Goal: Obtain resource: Download file/media

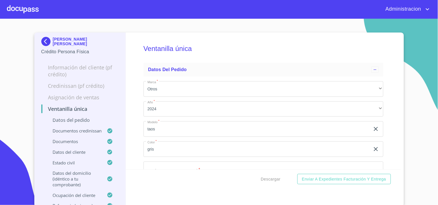
click at [64, 38] on p "[PERSON_NAME] [PERSON_NAME]" at bounding box center [86, 41] width 66 height 9
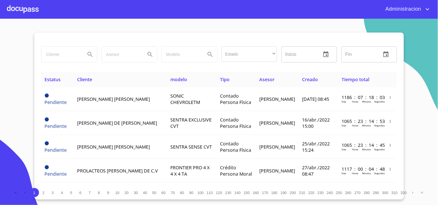
drag, startPoint x: 78, startPoint y: 54, endPoint x: 188, endPoint y: 7, distance: 119.1
click at [81, 52] on input "search" at bounding box center [61, 55] width 39 height 16
type input "n"
type input "[PERSON_NAME] [PERSON_NAME]"
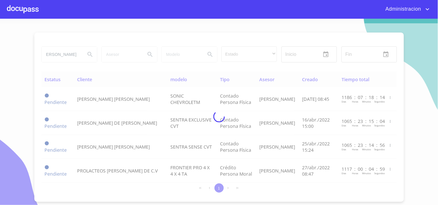
scroll to position [0, 0]
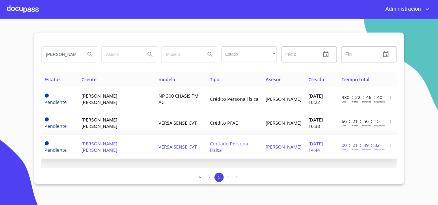
click at [142, 148] on td "[PERSON_NAME] [PERSON_NAME]" at bounding box center [116, 147] width 77 height 24
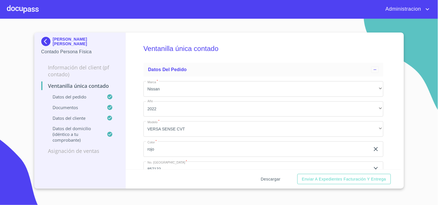
click at [267, 178] on span "Descargar" at bounding box center [271, 179] width 20 height 7
